Goal: Task Accomplishment & Management: Use online tool/utility

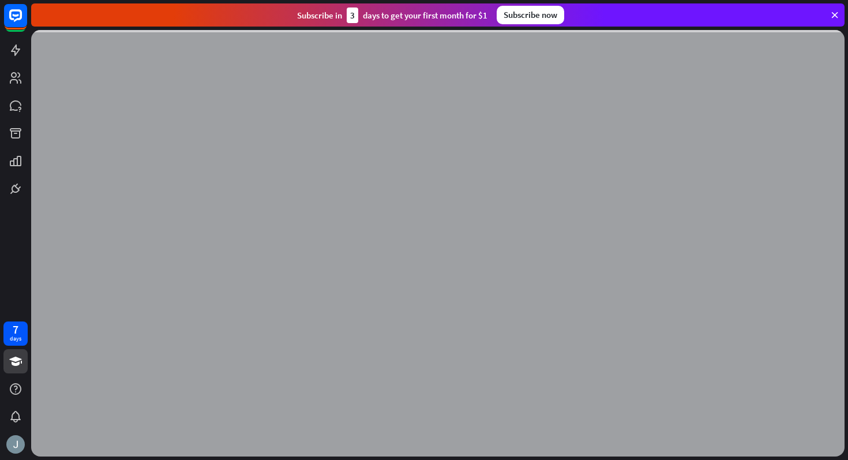
click at [831, 13] on icon at bounding box center [835, 15] width 10 height 10
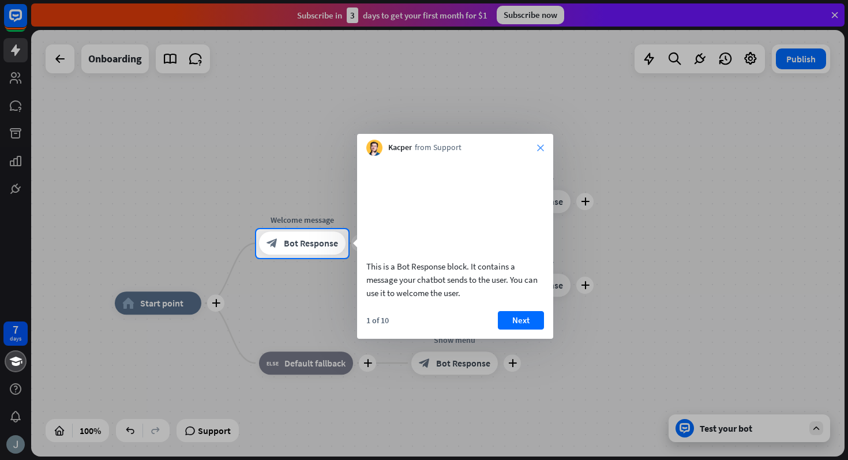
click at [541, 147] on icon "close" at bounding box center [540, 147] width 7 height 7
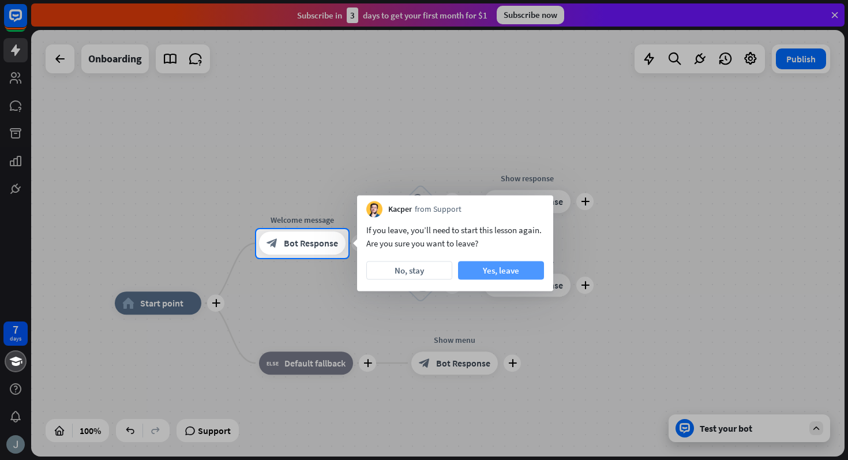
click at [476, 270] on button "Yes, leave" at bounding box center [501, 270] width 86 height 18
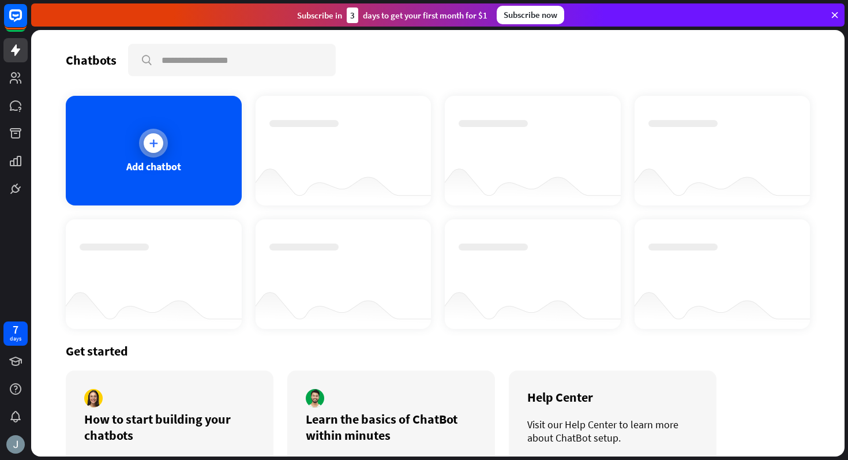
click at [180, 125] on div "Add chatbot" at bounding box center [154, 151] width 176 height 110
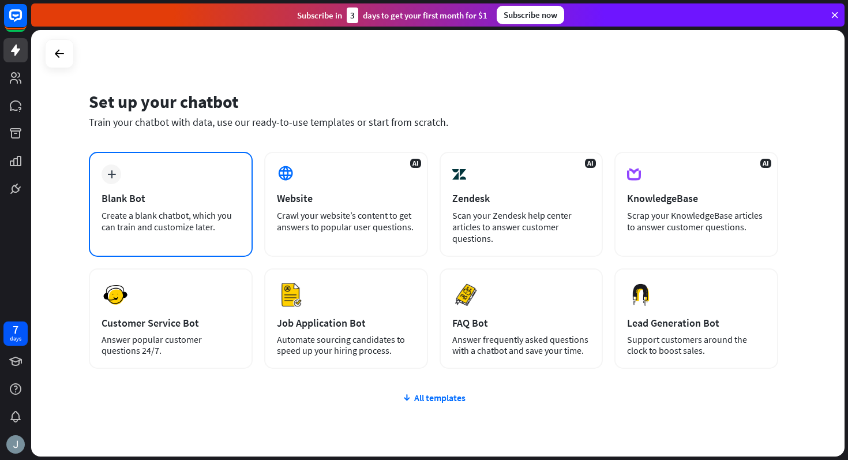
click at [145, 210] on div "Create a blank chatbot, which you can train and customize later." at bounding box center [171, 221] width 139 height 23
